Goal: Information Seeking & Learning: Learn about a topic

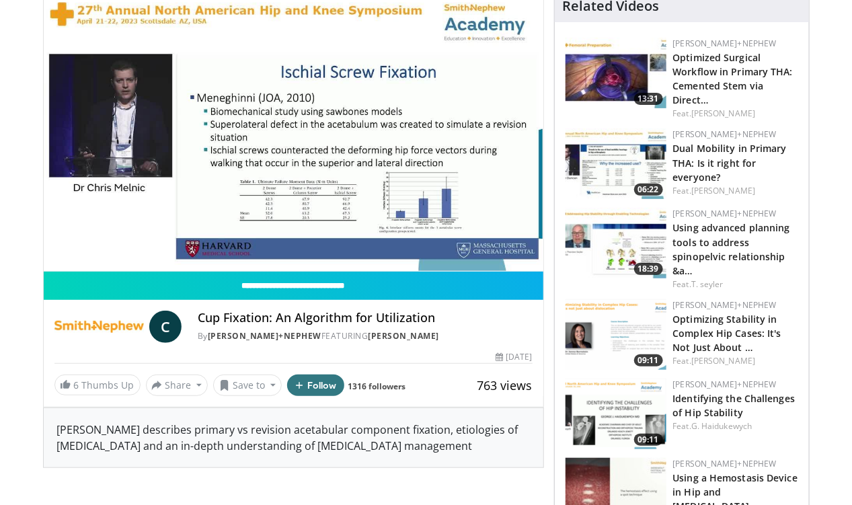
scroll to position [114, 0]
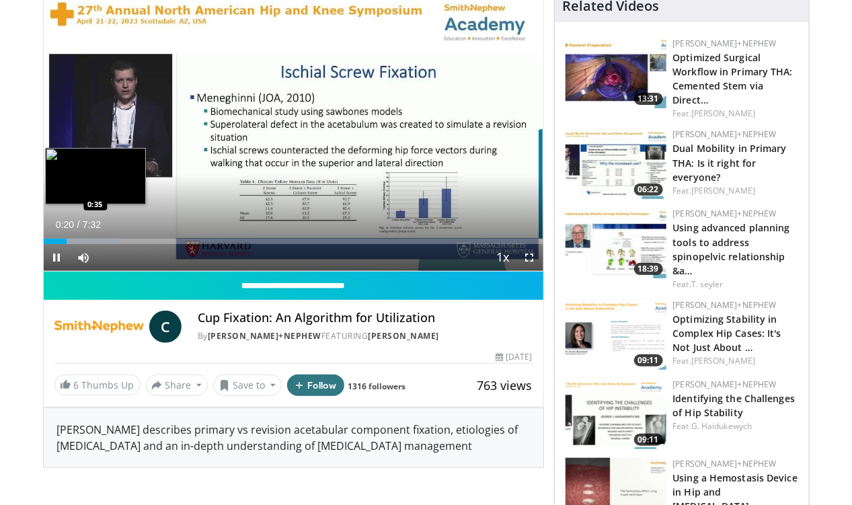
click at [52, 244] on div "Loaded : 15.46% 0:20 0:35" at bounding box center [294, 237] width 500 height 13
click at [70, 244] on div "Progress Bar" at bounding box center [102, 241] width 101 height 5
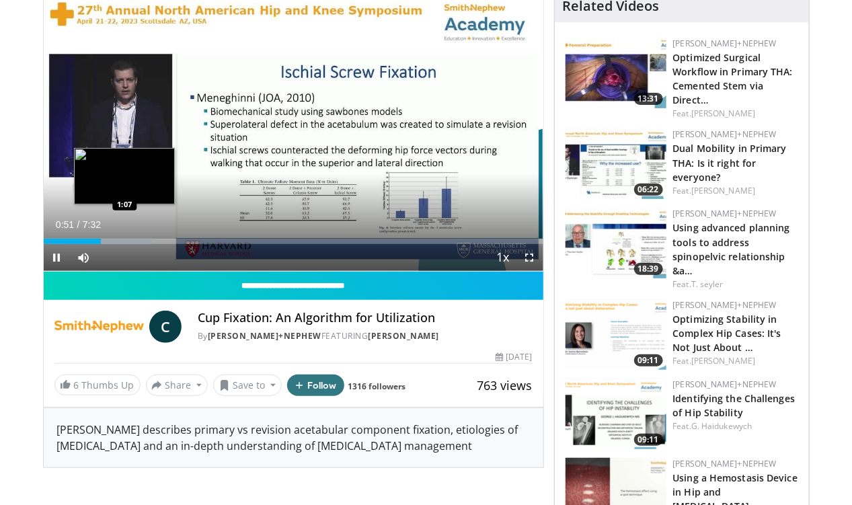
click at [91, 264] on video-js "**********" at bounding box center [294, 131] width 500 height 282
click at [98, 244] on div "Progress Bar" at bounding box center [118, 241] width 93 height 5
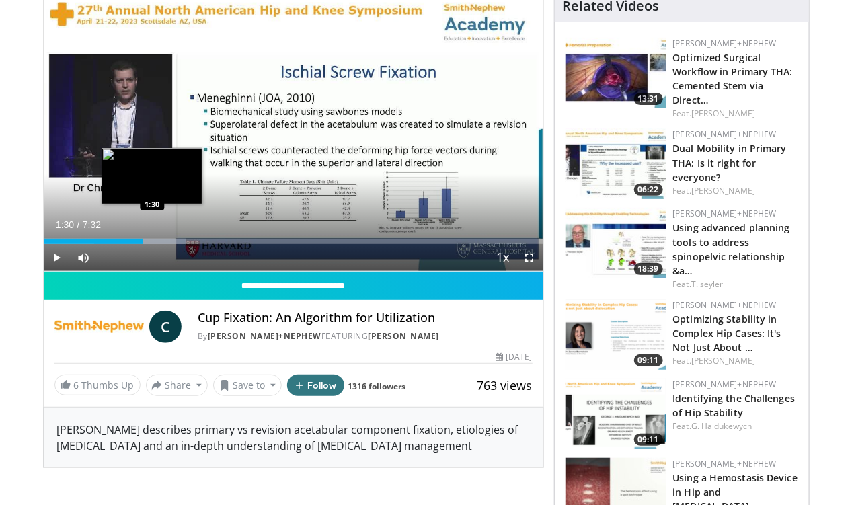
click at [118, 244] on div "Progress Bar" at bounding box center [139, 241] width 91 height 5
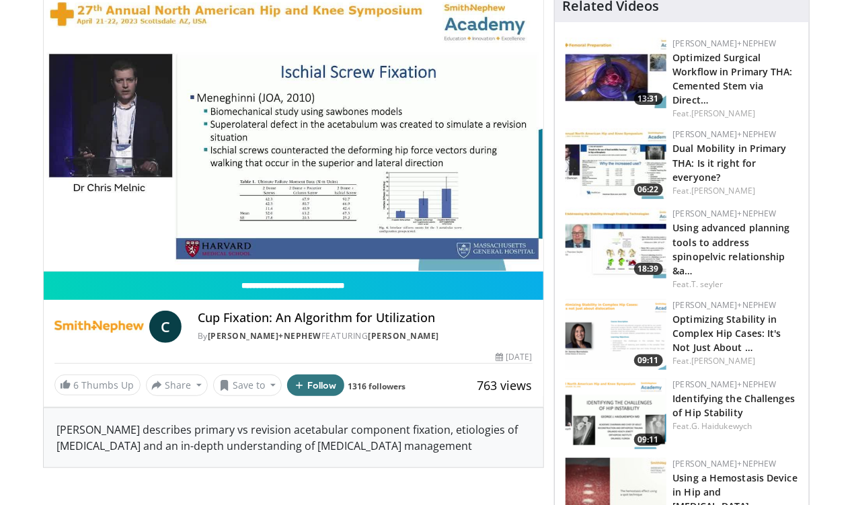
scroll to position [0, 0]
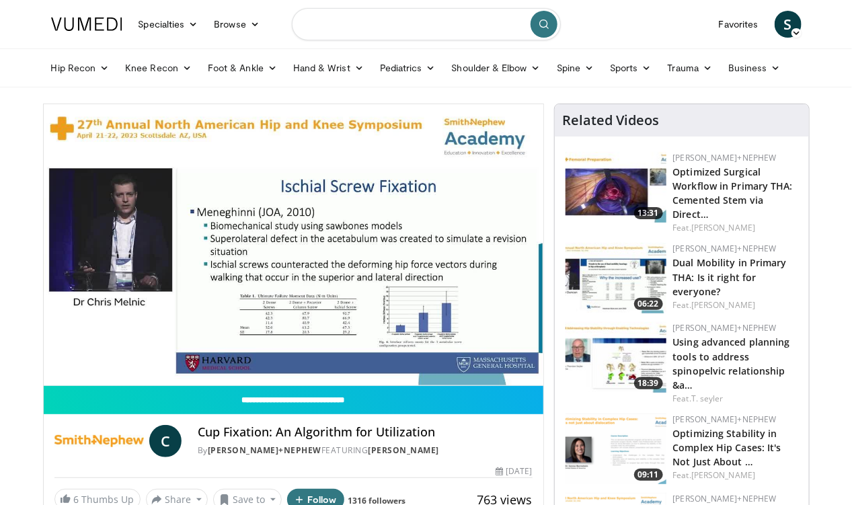
click at [309, 28] on input "Search topics, interventions" at bounding box center [426, 24] width 269 height 32
type input "**********"
click at [545, 28] on icon "submit" at bounding box center [544, 24] width 11 height 11
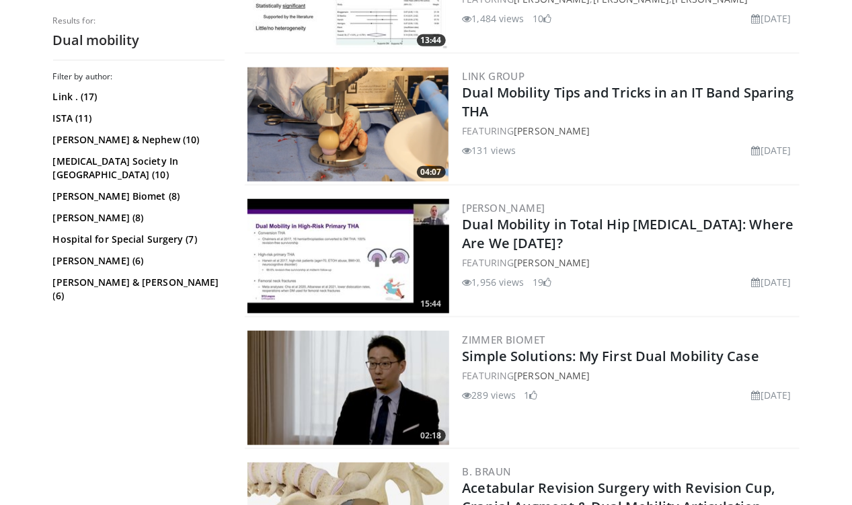
scroll to position [2314, 0]
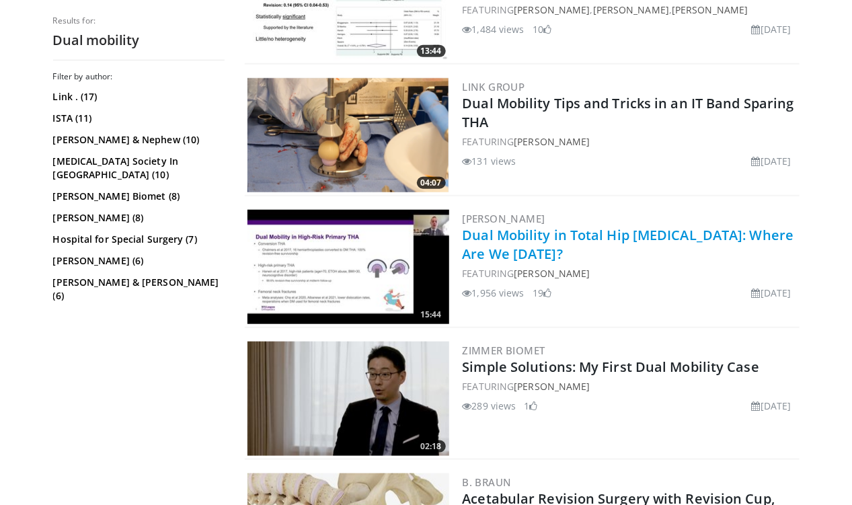
click at [484, 238] on link "Dual Mobility in Total Hip [MEDICAL_DATA]: Where Are We [DATE]?" at bounding box center [628, 244] width 331 height 37
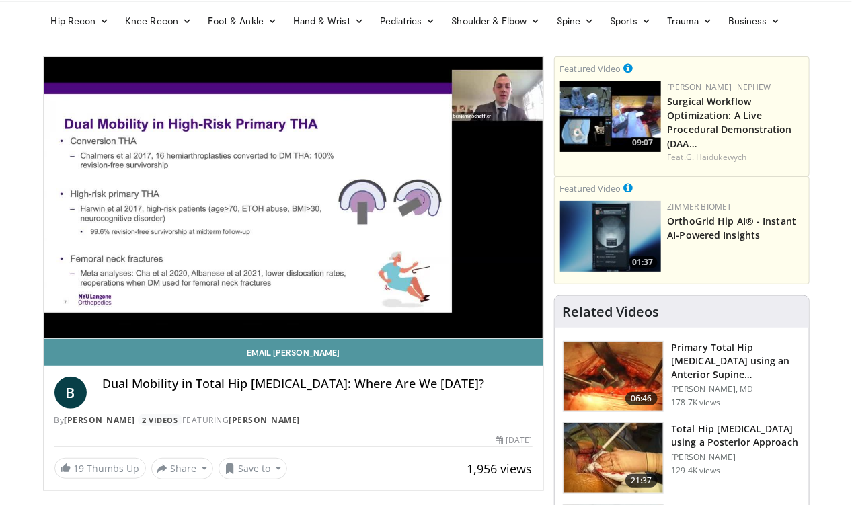
scroll to position [41, 0]
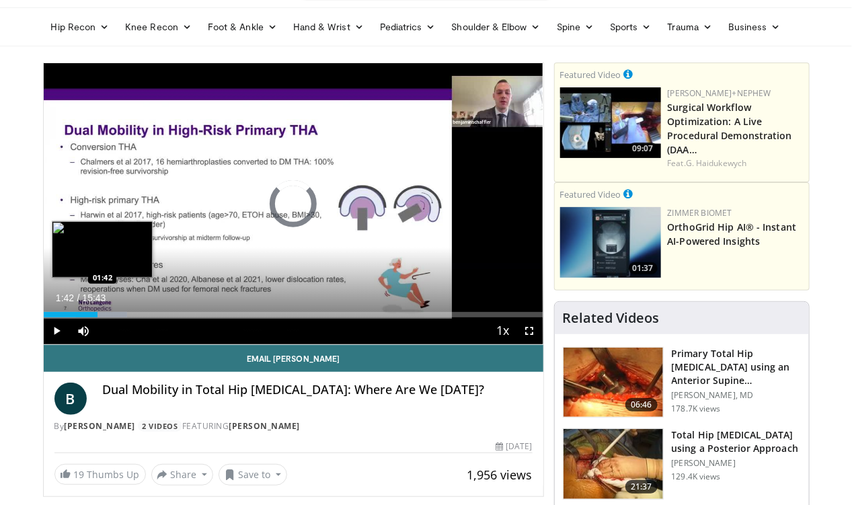
click at [76, 317] on div "Progress Bar" at bounding box center [101, 314] width 51 height 5
click at [75, 317] on div "Loaded : 17.87% 01:44 01:53" at bounding box center [294, 314] width 500 height 5
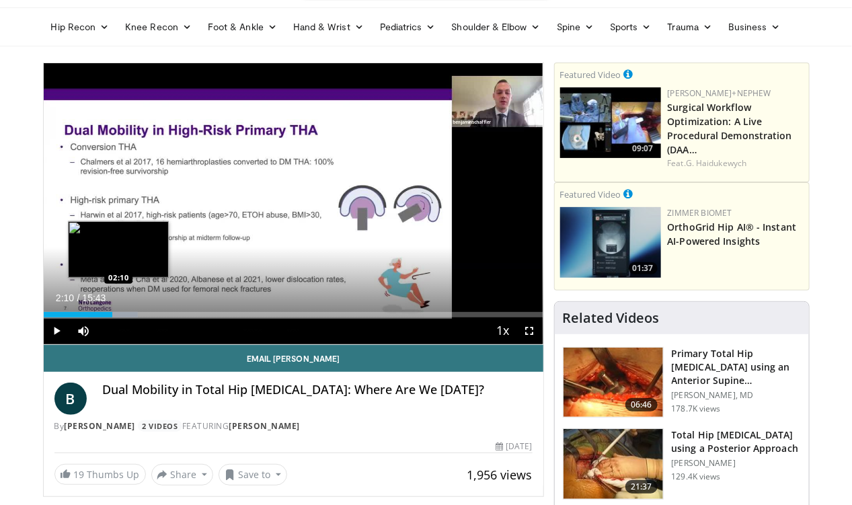
click at [88, 317] on div "Progress Bar" at bounding box center [113, 314] width 50 height 5
click at [95, 340] on video-js "**********" at bounding box center [294, 204] width 500 height 282
click at [104, 317] on div "Loaded : 22.08% 02:42 02:42" at bounding box center [294, 311] width 500 height 13
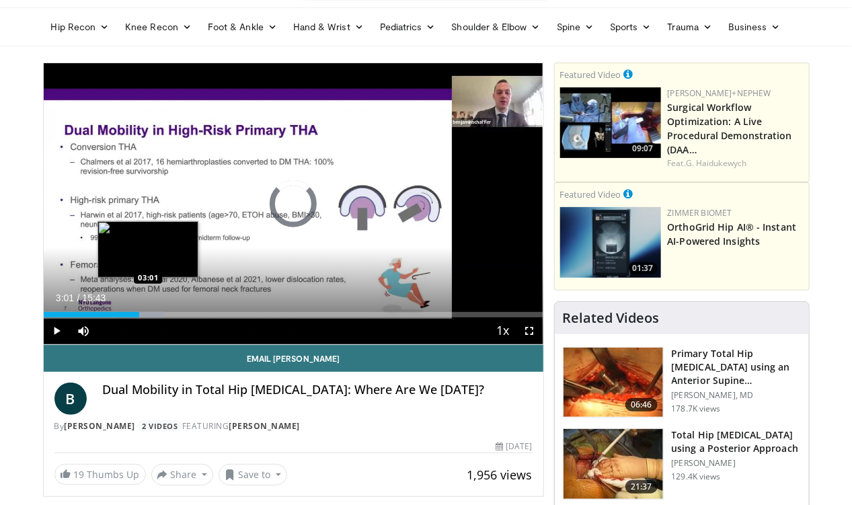
click at [116, 317] on div "Progress Bar" at bounding box center [140, 314] width 48 height 5
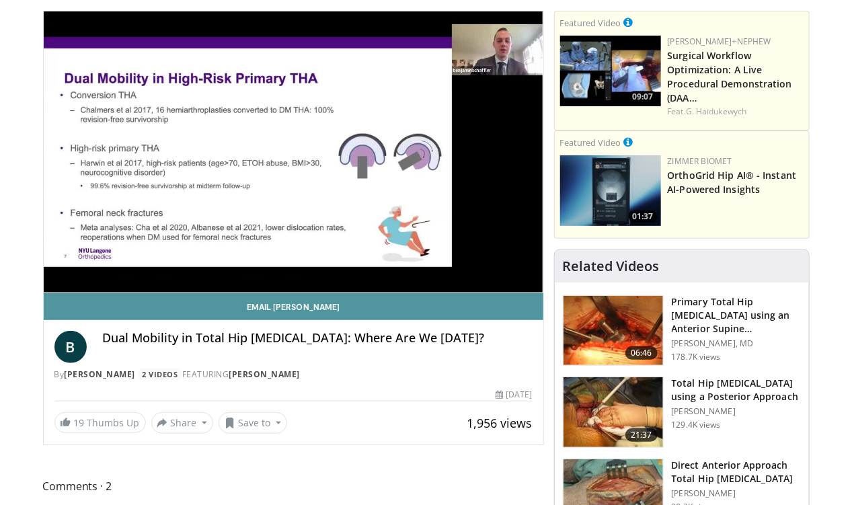
scroll to position [95, 0]
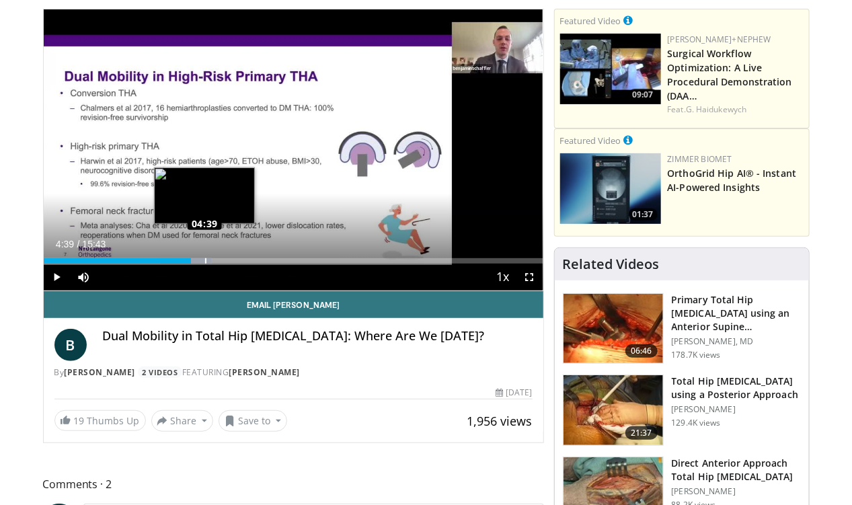
click at [171, 264] on div "Loaded : 33.65% 04:39 04:39" at bounding box center [294, 260] width 500 height 5
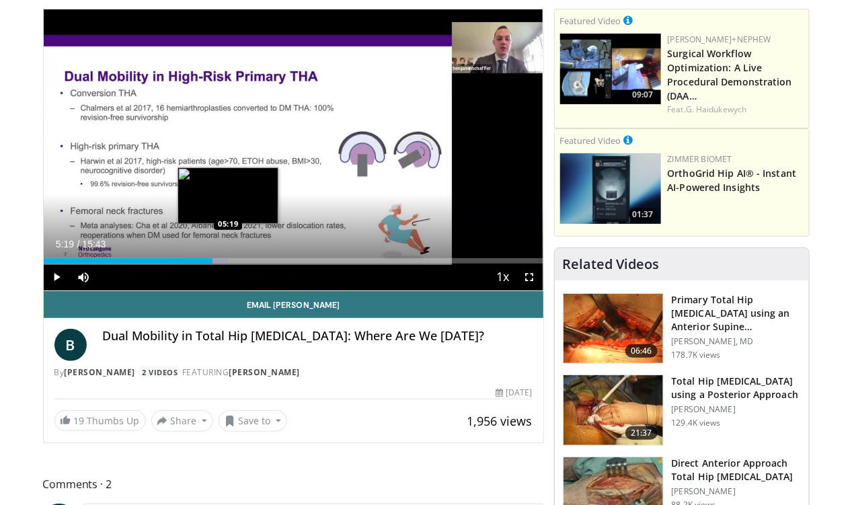
click at [194, 264] on div "Loaded : 37.11% 05:19 05:19" at bounding box center [294, 257] width 500 height 13
click at [204, 264] on div "Loaded : 41.01% 05:37 05:36" at bounding box center [294, 260] width 500 height 5
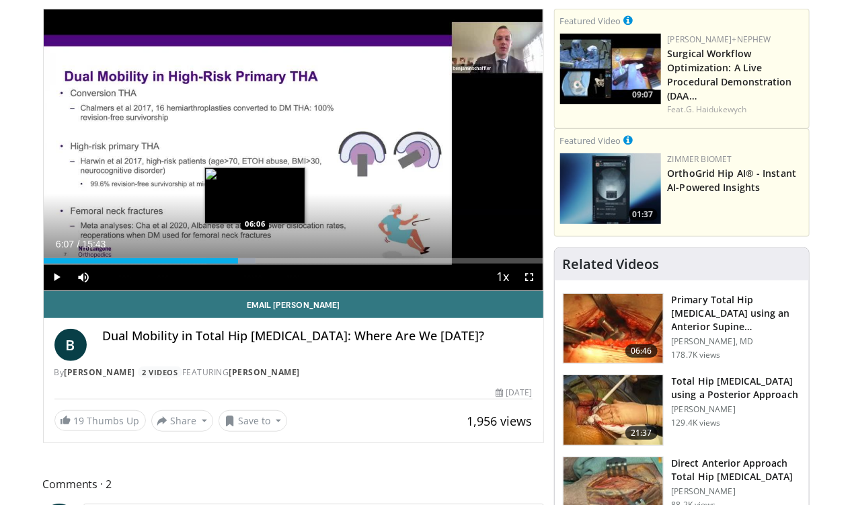
click at [221, 264] on div "Loaded : 42.41% 05:38 06:06" at bounding box center [294, 260] width 500 height 5
click at [240, 264] on div "Progress Bar" at bounding box center [251, 260] width 49 height 5
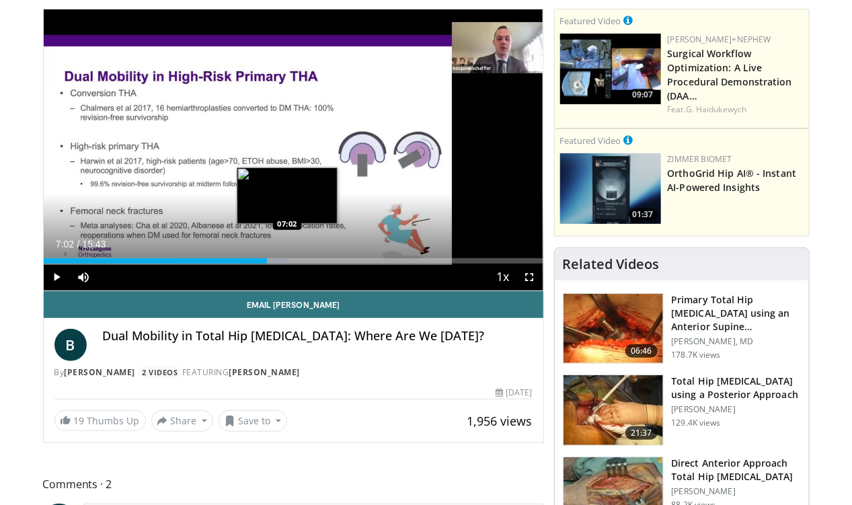
click at [253, 264] on div "Progress Bar" at bounding box center [264, 260] width 46 height 5
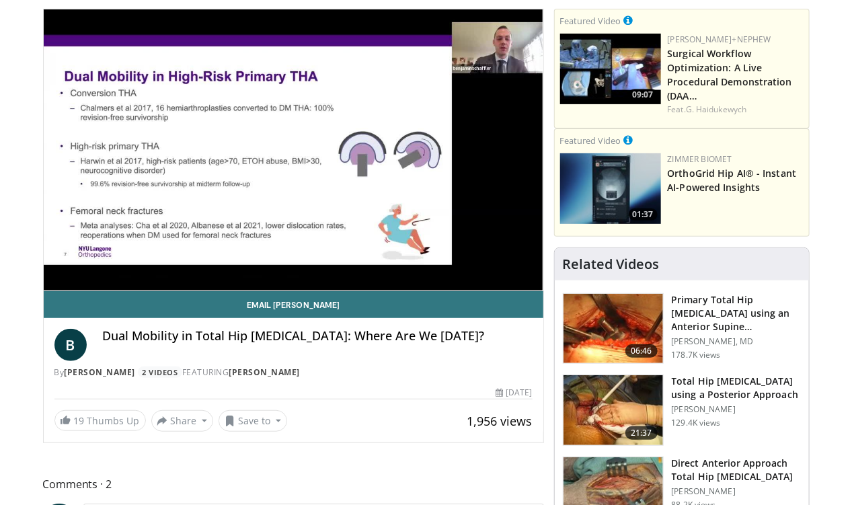
click at [269, 285] on video-js "**********" at bounding box center [294, 150] width 500 height 282
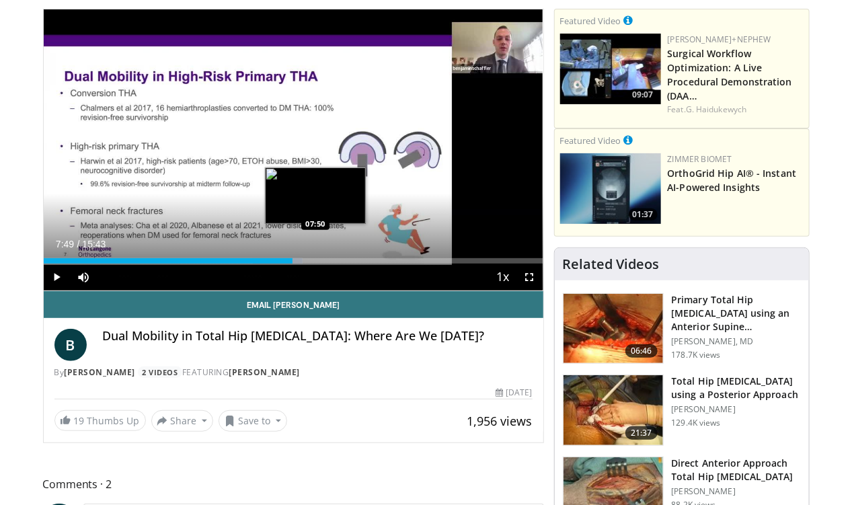
click at [281, 264] on div "Progress Bar" at bounding box center [278, 260] width 50 height 5
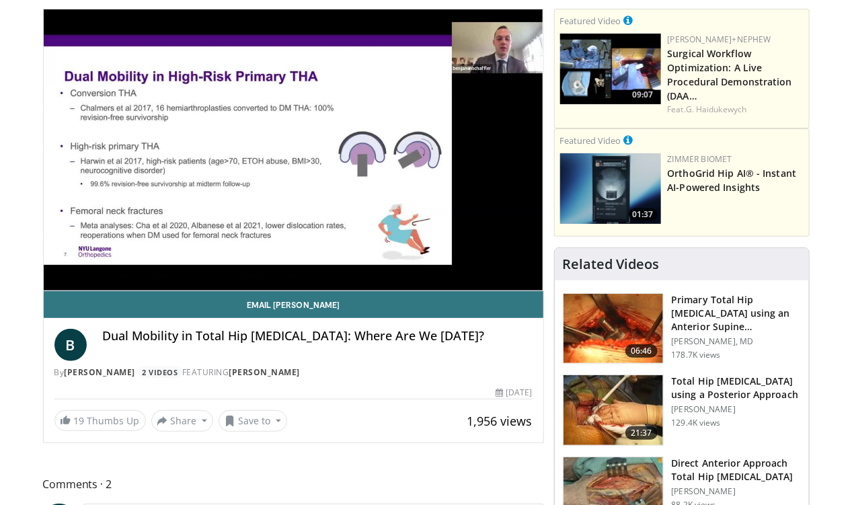
click at [300, 281] on div "10 seconds Tap to unmute" at bounding box center [294, 149] width 500 height 281
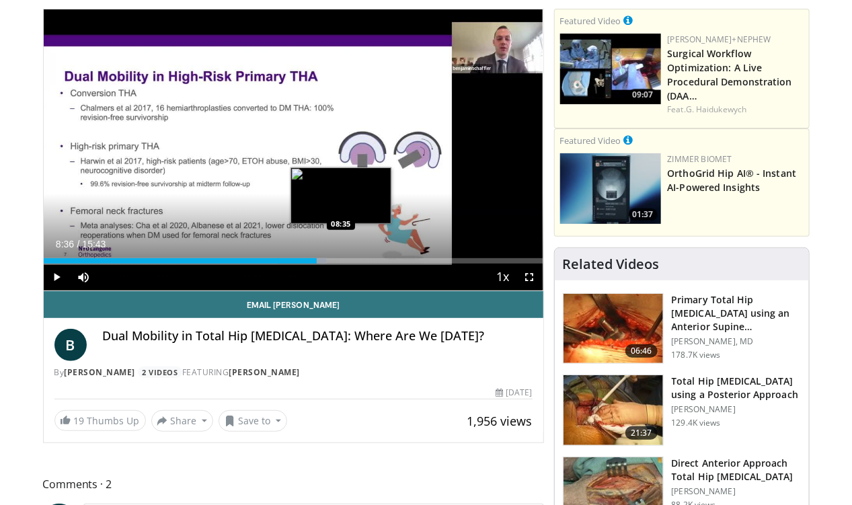
click at [307, 264] on div "Loaded : 56.79% 08:36 08:35" at bounding box center [294, 260] width 500 height 5
click at [325, 264] on div "Progress Bar" at bounding box center [330, 260] width 26 height 5
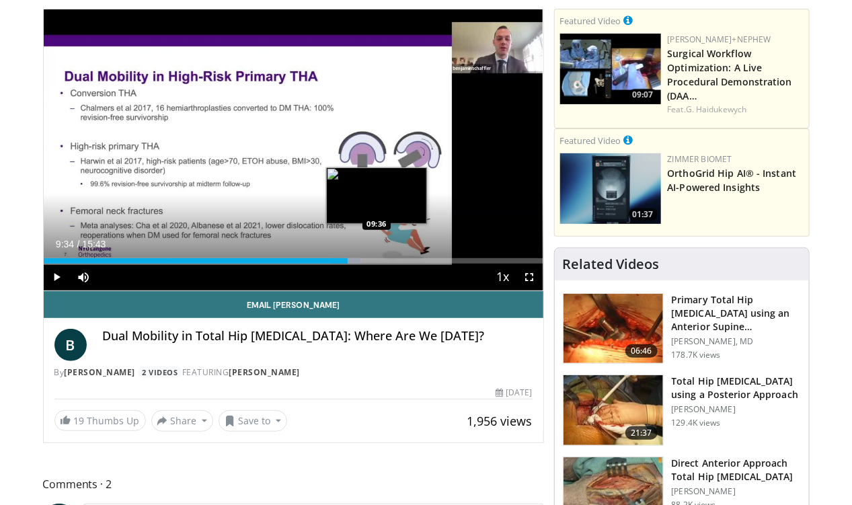
click at [342, 264] on div "Progress Bar" at bounding box center [346, 260] width 30 height 5
click at [354, 264] on div "Progress Bar" at bounding box center [355, 260] width 44 height 5
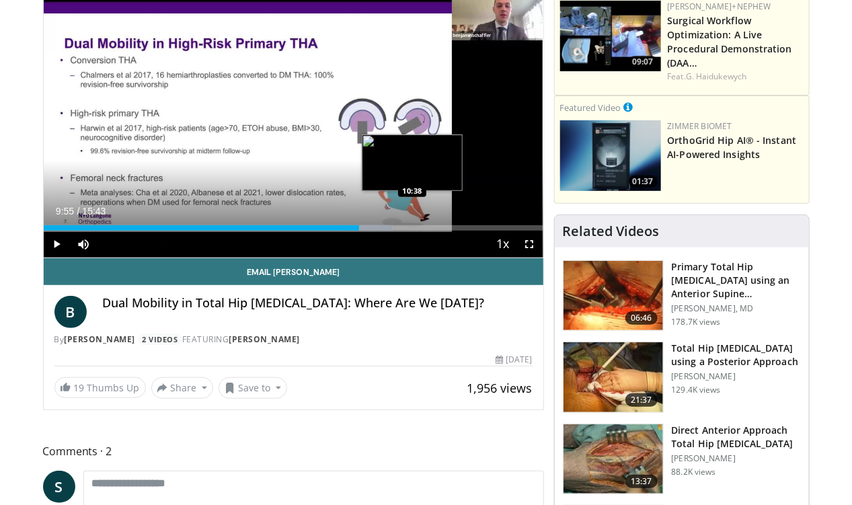
scroll to position [136, 0]
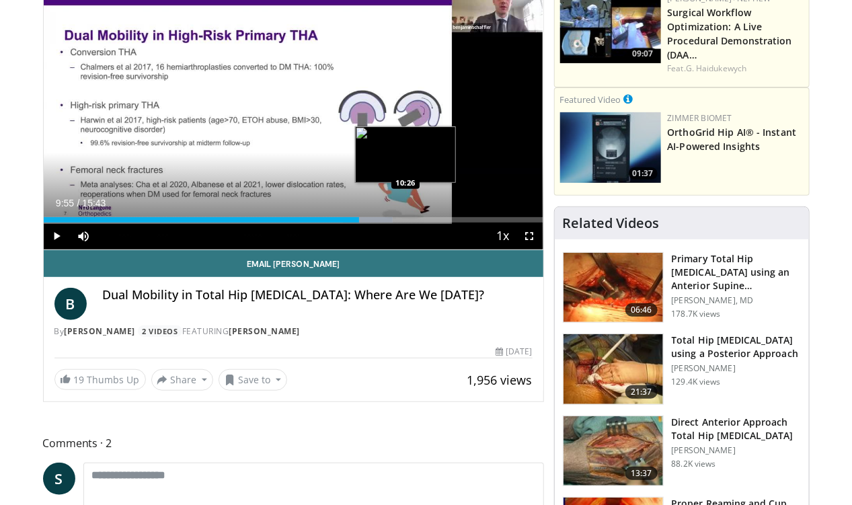
click at [372, 223] on div "Loaded : 69.98% 09:55 10:26" at bounding box center [294, 219] width 500 height 5
click at [388, 223] on div "Progress Bar" at bounding box center [377, 219] width 36 height 5
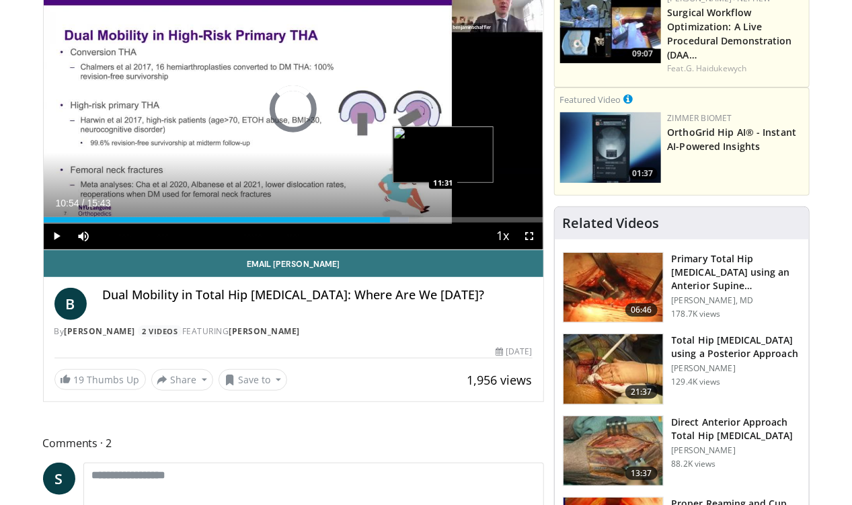
click at [409, 223] on div "Loaded : 73.16% 10:54 11:31" at bounding box center [294, 219] width 500 height 5
click at [426, 223] on div "Loaded : 75.28% 11:31 11:59" at bounding box center [294, 219] width 500 height 5
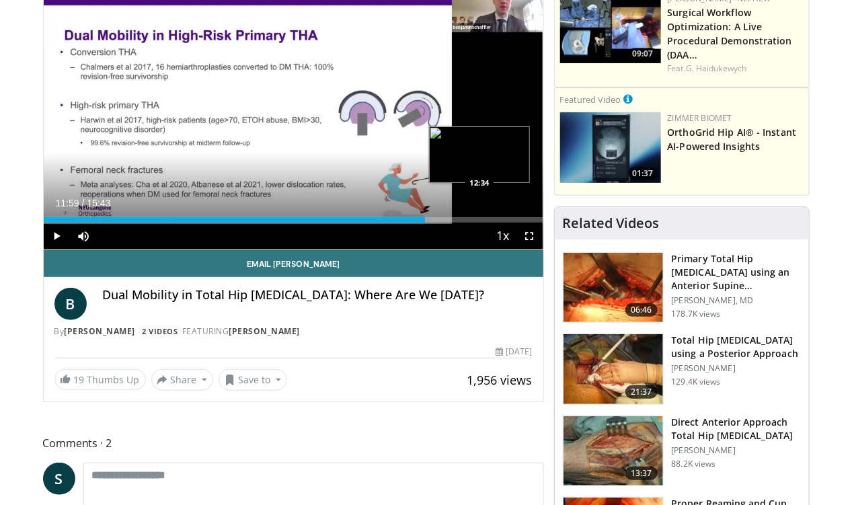
click at [445, 223] on div "Loaded : 77.82% 11:59 12:34" at bounding box center [294, 219] width 500 height 5
click at [462, 223] on div "Loaded : 86.94% 13:02 13:02" at bounding box center [294, 219] width 500 height 5
click at [479, 223] on div "Progress Bar" at bounding box center [465, 219] width 46 height 5
click at [493, 223] on div "Progress Bar" at bounding box center [482, 219] width 48 height 5
click at [507, 223] on div "Progress Bar" at bounding box center [495, 219] width 44 height 5
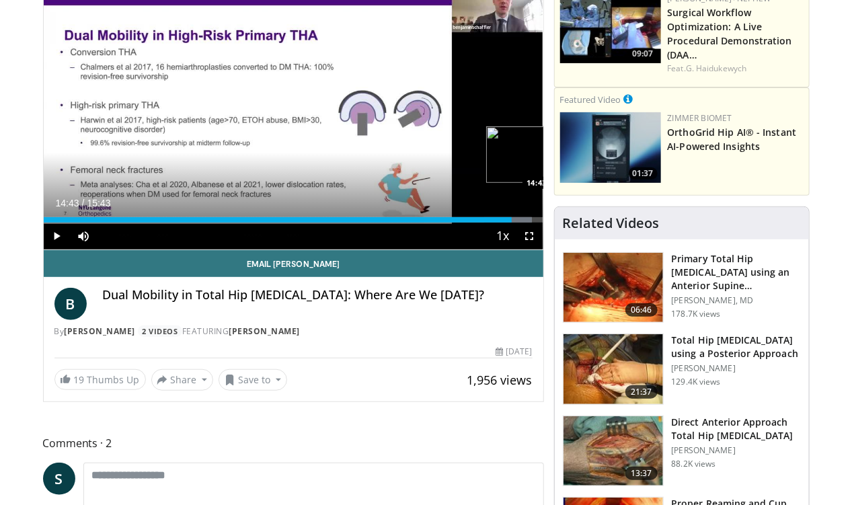
click at [520, 223] on div "Progress Bar" at bounding box center [508, 219] width 48 height 5
click at [531, 223] on div "Progress Bar" at bounding box center [524, 219] width 37 height 5
click at [542, 223] on div "Progress Bar" at bounding box center [525, 219] width 38 height 5
click at [543, 223] on div "Progress Bar" at bounding box center [525, 219] width 38 height 5
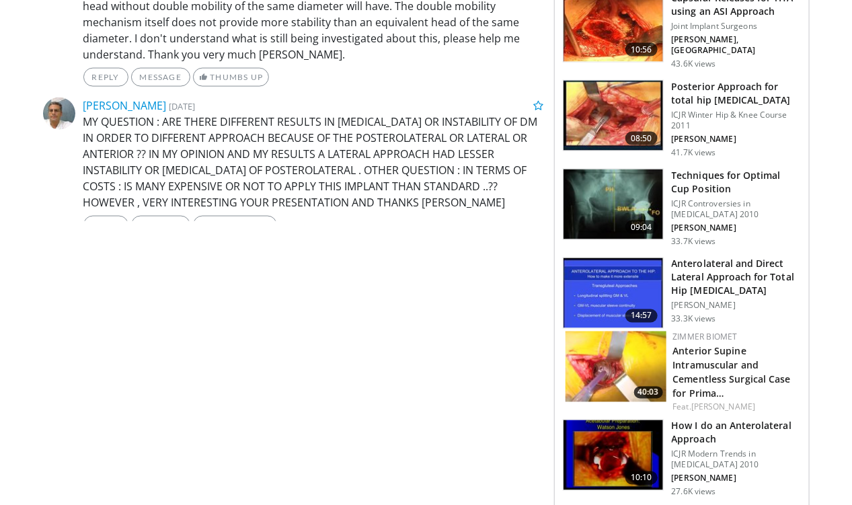
scroll to position [736, 0]
